Goal: Information Seeking & Learning: Learn about a topic

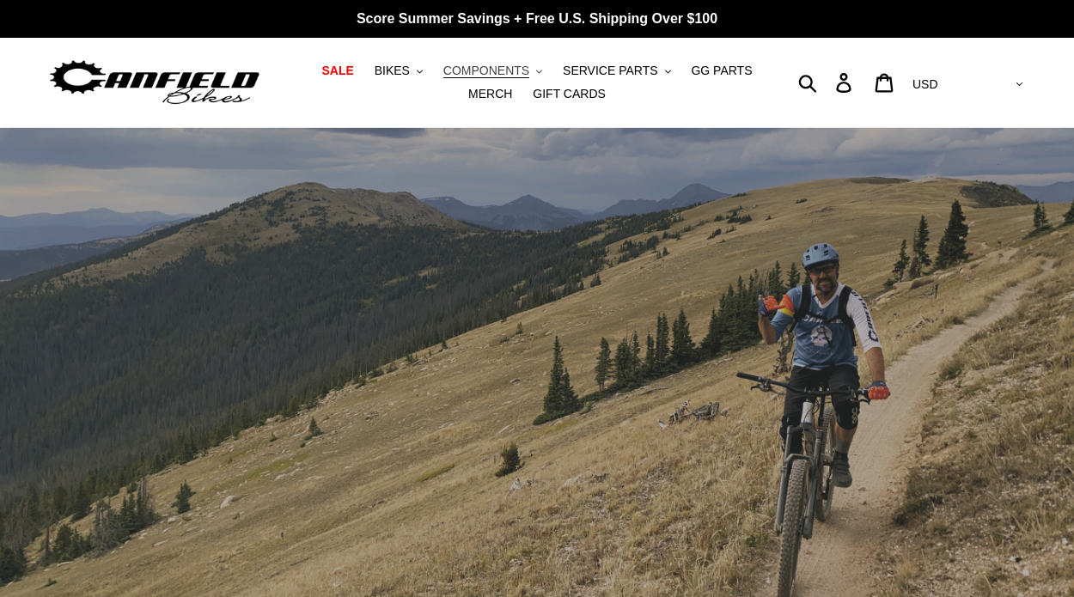
click at [475, 68] on span "COMPONENTS" at bounding box center [486, 71] width 86 height 15
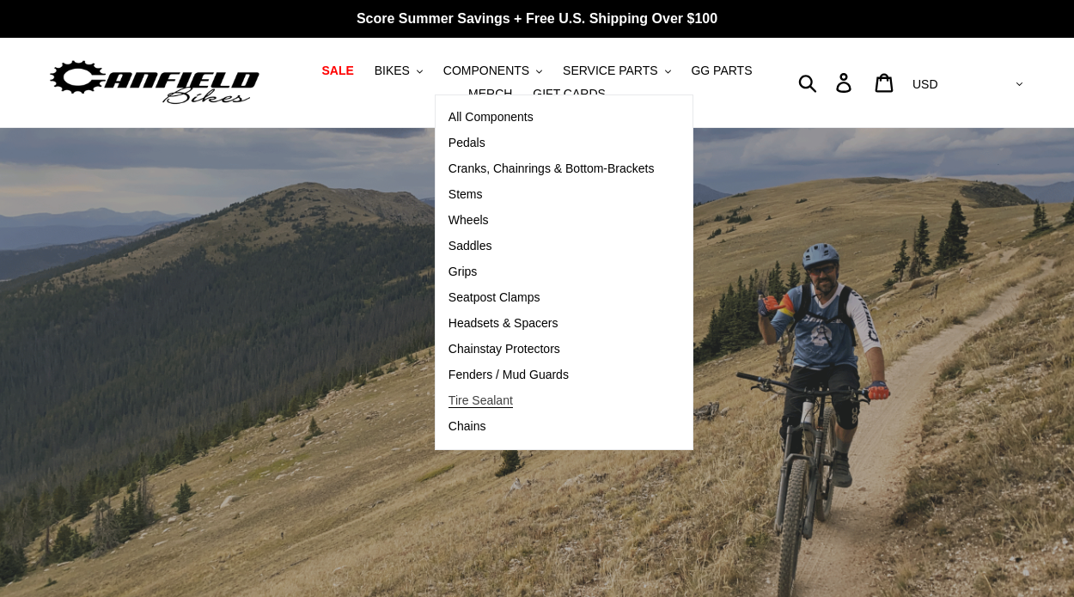
click at [506, 401] on span "Tire Sealant" at bounding box center [480, 400] width 64 height 15
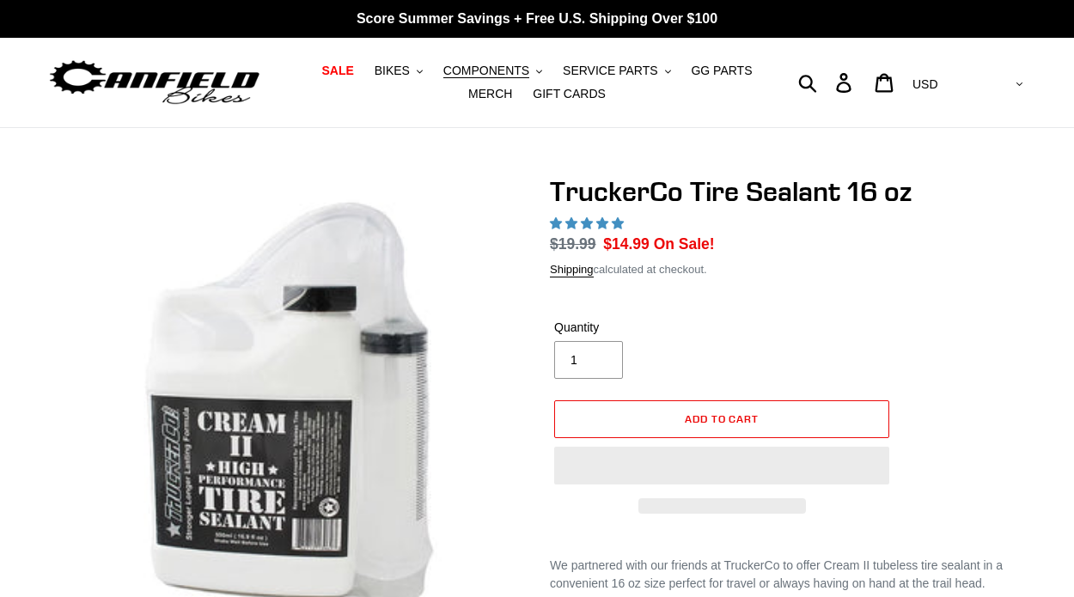
select select "highest-rating"
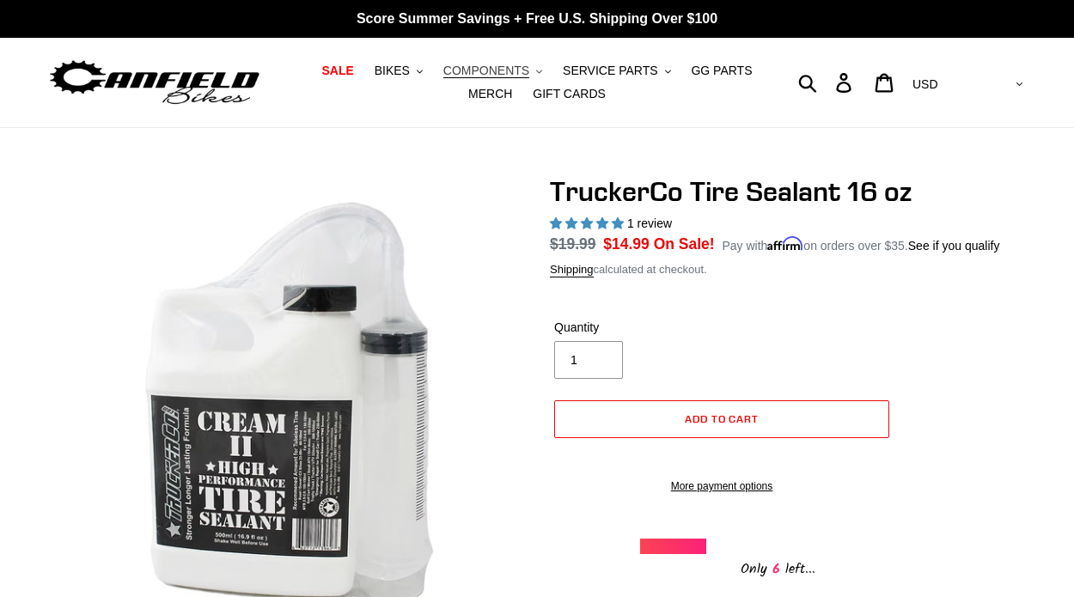
click at [485, 73] on span "COMPONENTS" at bounding box center [486, 71] width 86 height 15
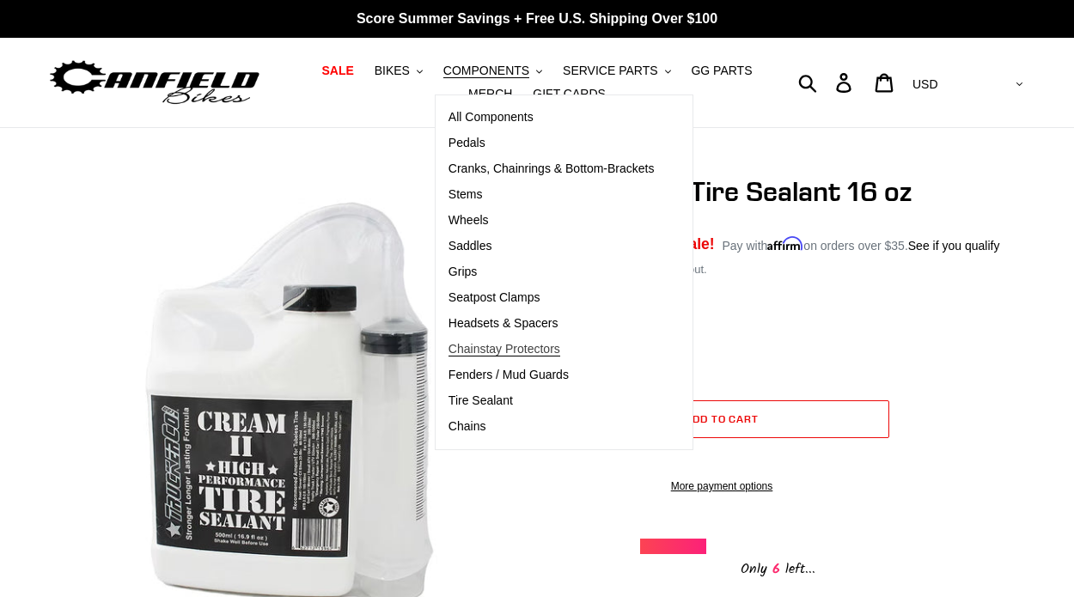
click at [526, 353] on span "Chainstay Protectors" at bounding box center [504, 349] width 112 height 15
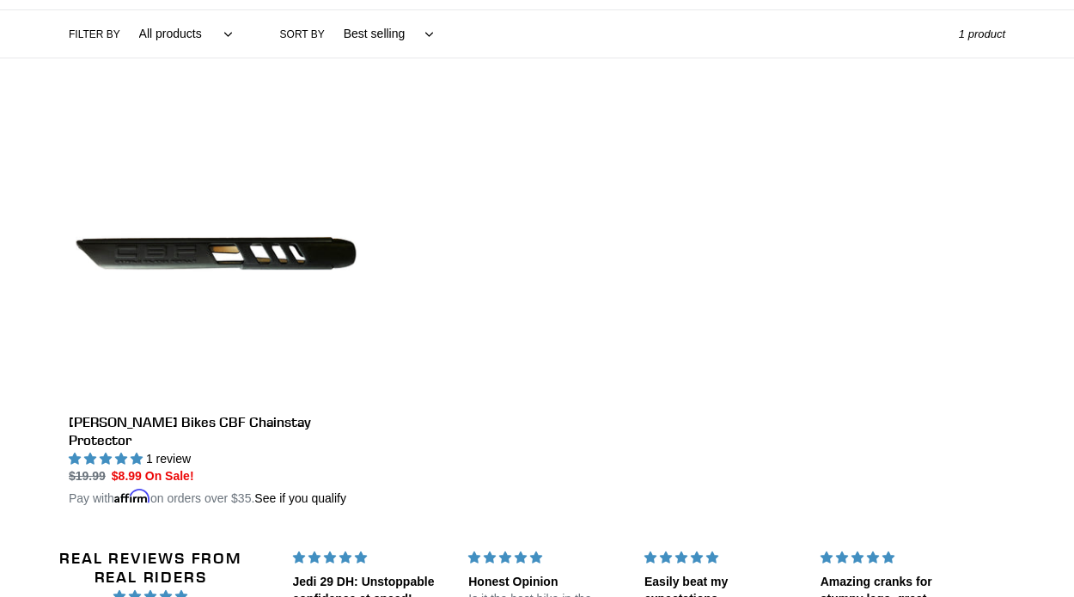
scroll to position [249, 0]
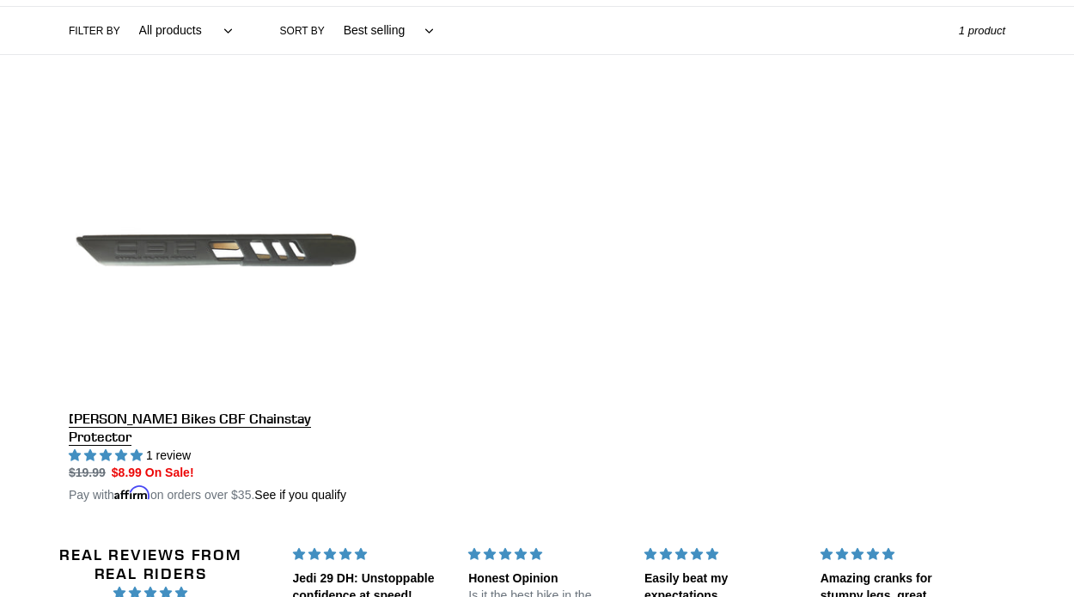
click at [237, 413] on link "Canfield Bikes CBF Chainstay Protector" at bounding box center [216, 303] width 295 height 402
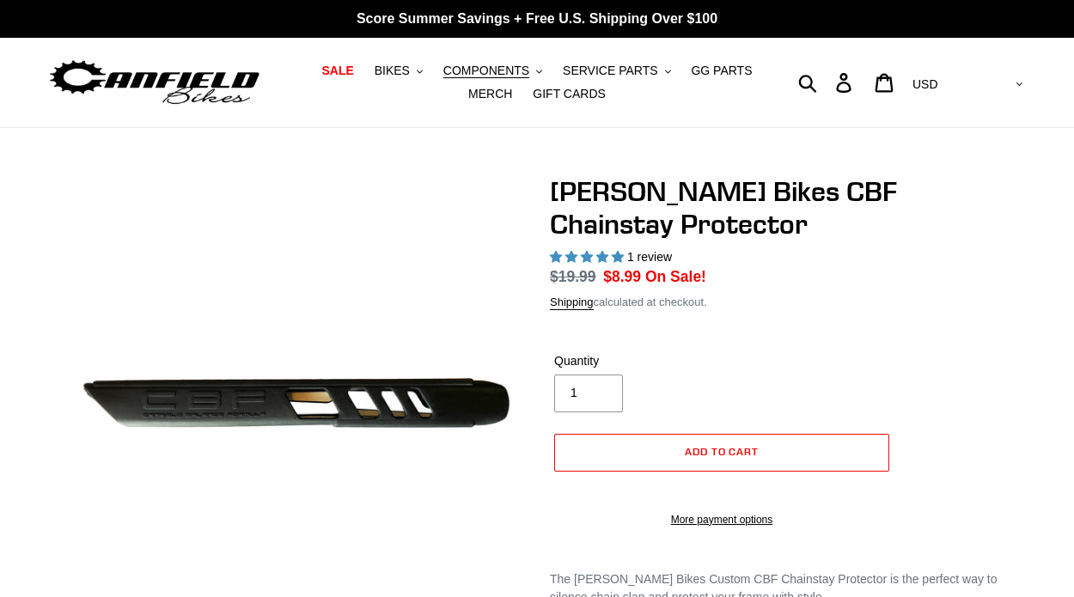
select select "highest-rating"
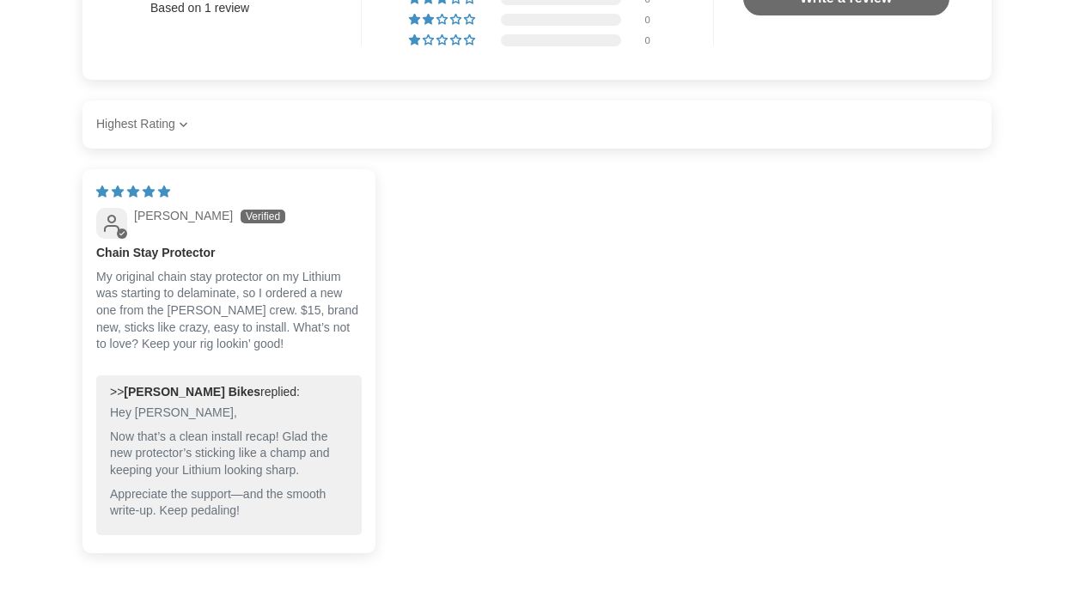
scroll to position [960, 0]
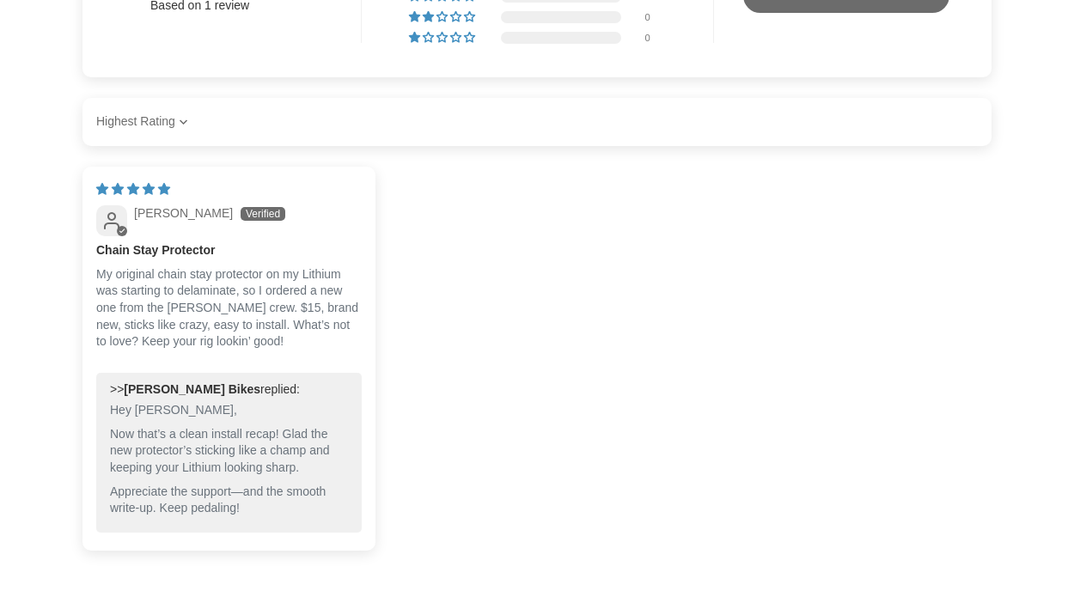
click at [502, 391] on div "[DATE] [PERSON_NAME] Chain Stay Protector My original chain stay protector on m…" at bounding box center [536, 365] width 909 height 397
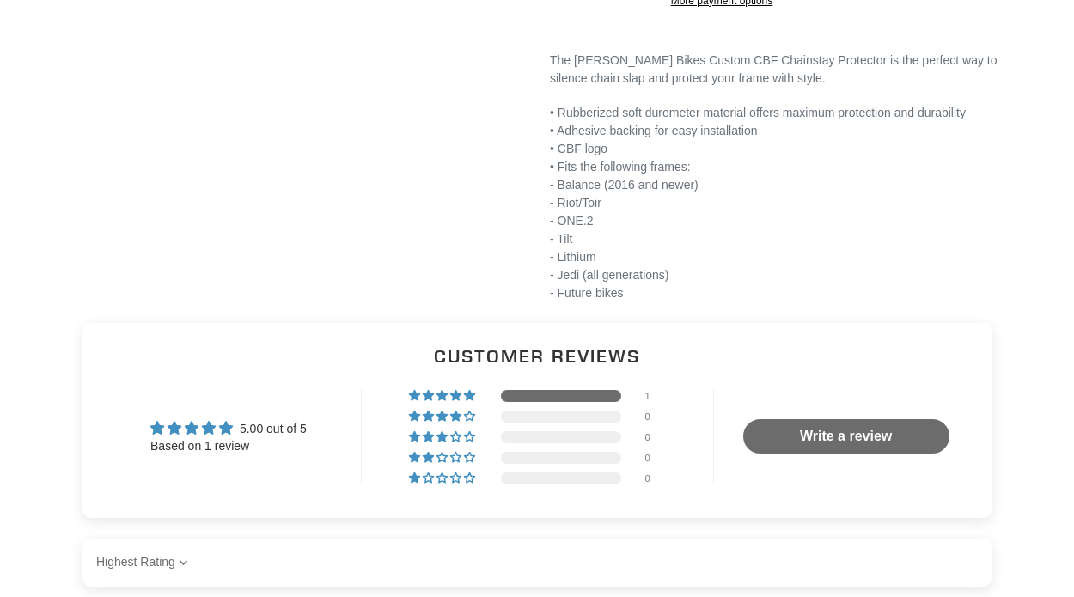
scroll to position [0, 0]
